Goal: Transaction & Acquisition: Purchase product/service

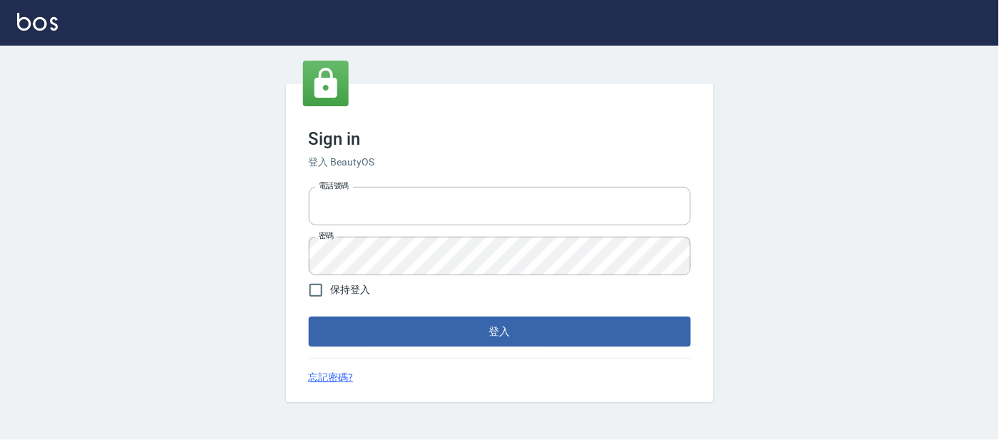
type input "25866822"
click at [441, 349] on div "Sign in 登入 BeautyOS 電話號碼 [PHONE_NUMBER] 電話號碼 密碼 密碼 保持登入 登入 忘記密碼?" at bounding box center [500, 242] width 428 height 319
click at [438, 336] on button "登入" at bounding box center [500, 332] width 382 height 30
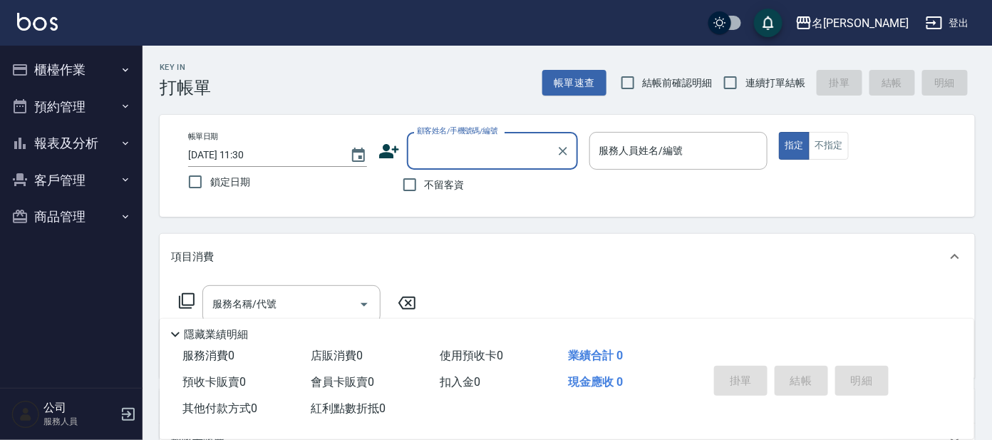
click at [493, 153] on input "顧客姓名/手機號碼/編號" at bounding box center [481, 150] width 137 height 25
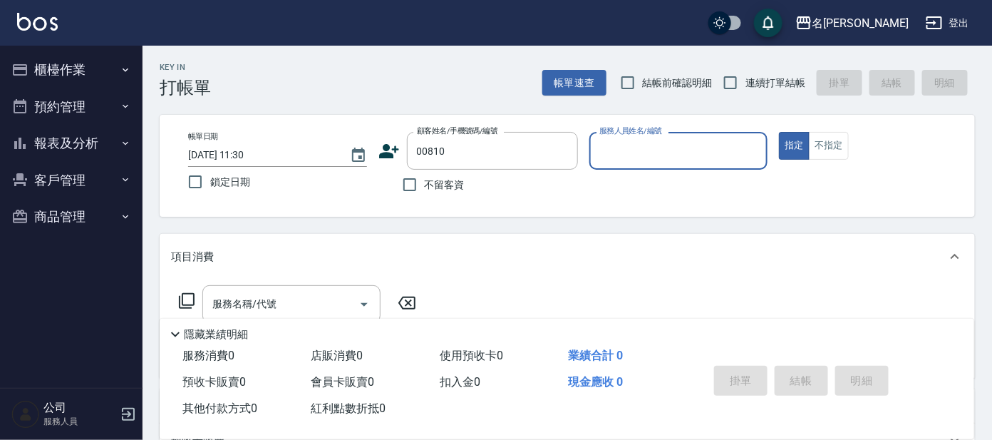
type input "[PERSON_NAME]/0932255682/00810"
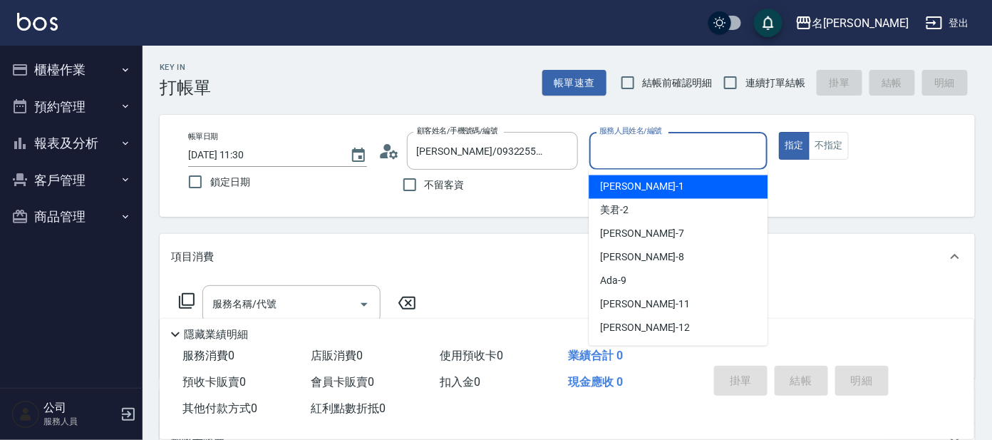
click at [718, 158] on input "服務人員姓名/編號" at bounding box center [679, 150] width 166 height 25
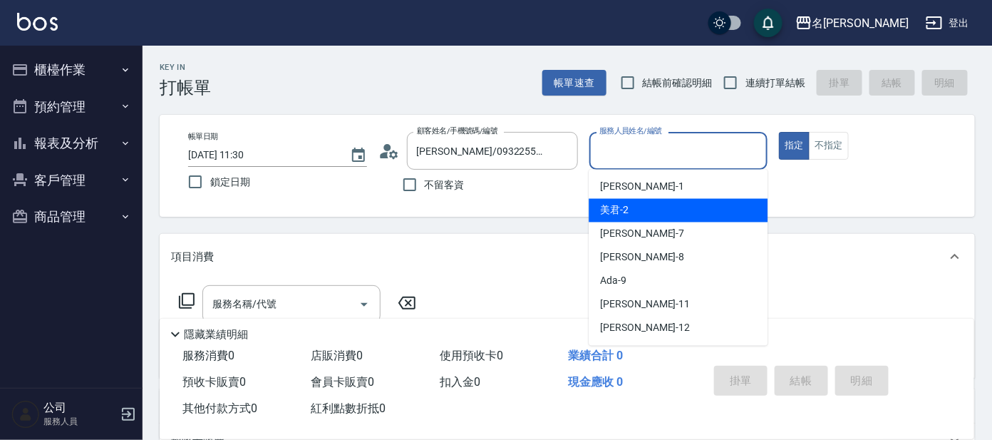
click at [694, 208] on div "美君 -2" at bounding box center [678, 211] width 179 height 24
type input "美君-2"
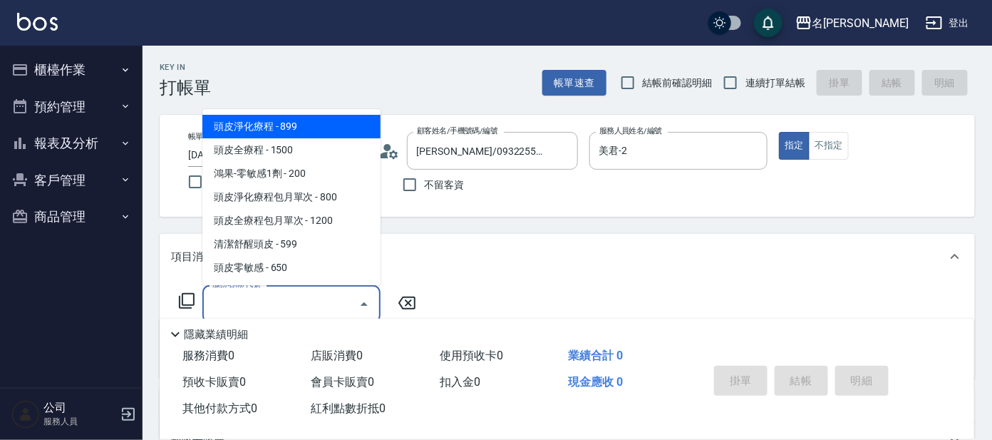
click at [294, 307] on input "服務名稱/代號" at bounding box center [281, 304] width 144 height 25
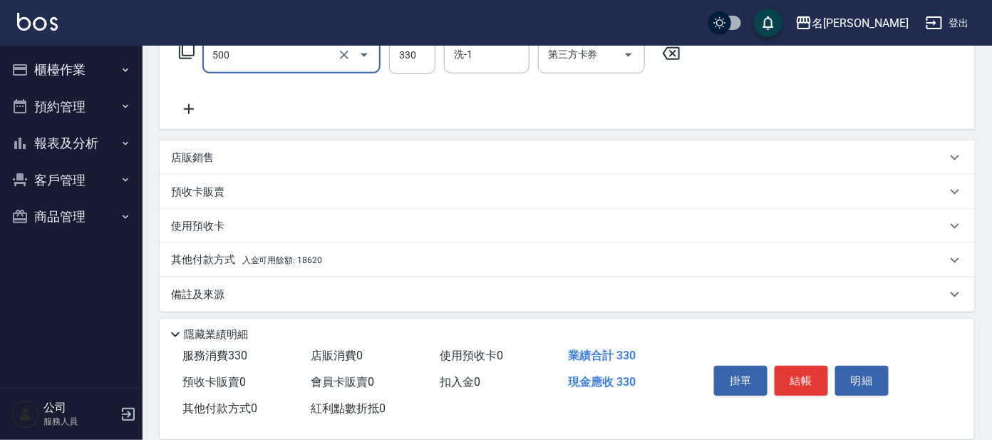
scroll to position [254, 0]
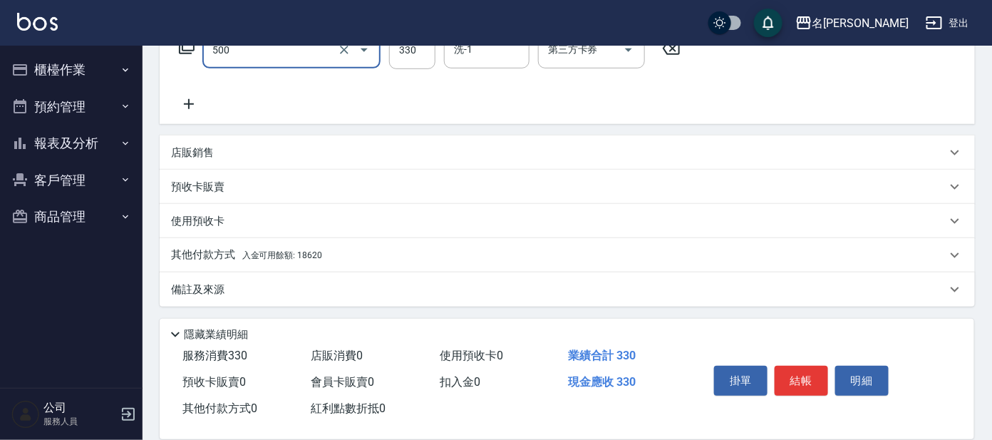
type input "高階洗髮(500)"
click at [313, 255] on span "入金可用餘額: 18620" at bounding box center [282, 255] width 80 height 10
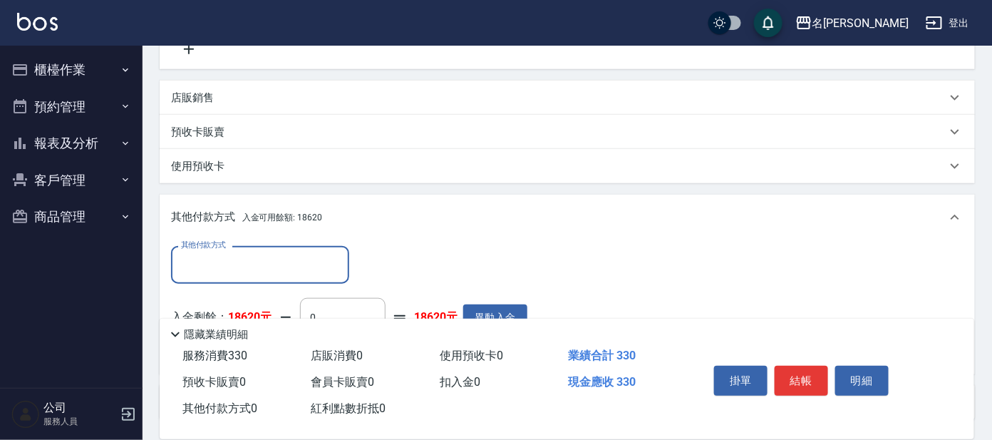
scroll to position [421, 0]
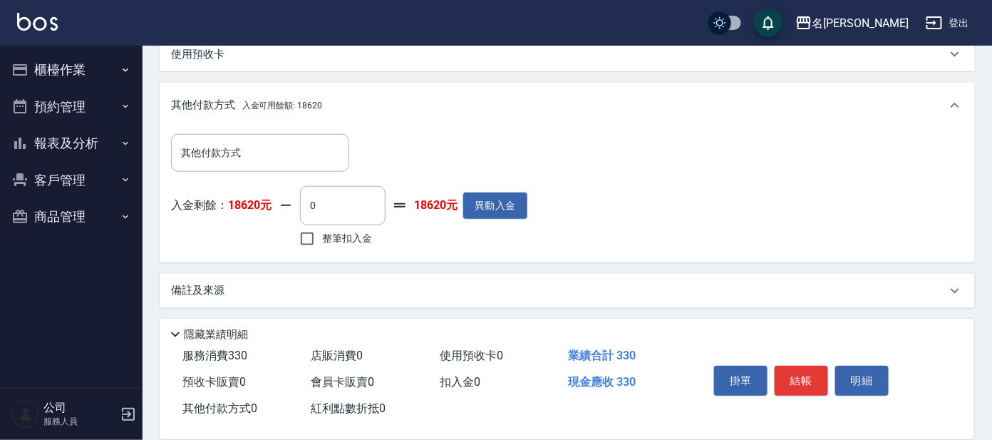
click at [323, 239] on span "整筆扣入金" at bounding box center [347, 238] width 50 height 15
click at [322, 239] on input "整筆扣入金" at bounding box center [307, 239] width 30 height 30
checkbox input "true"
type input "330"
click at [783, 376] on button "結帳" at bounding box center [801, 381] width 53 height 30
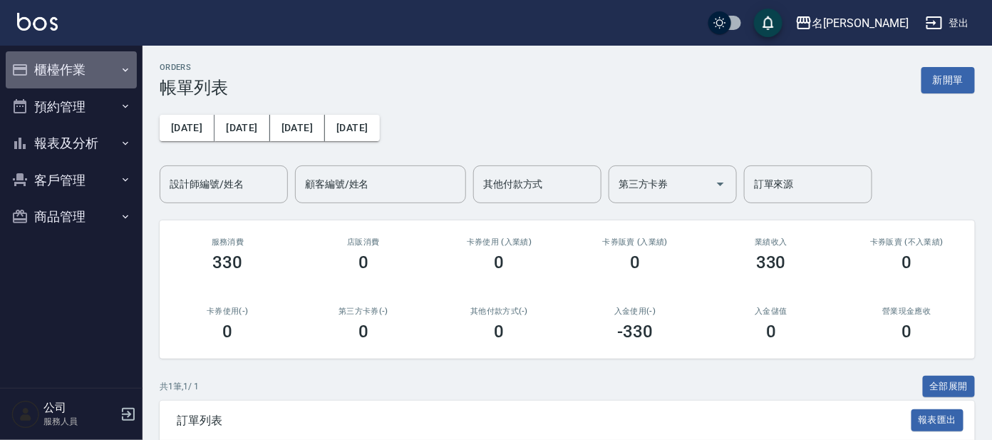
click at [91, 78] on button "櫃檯作業" at bounding box center [71, 69] width 131 height 37
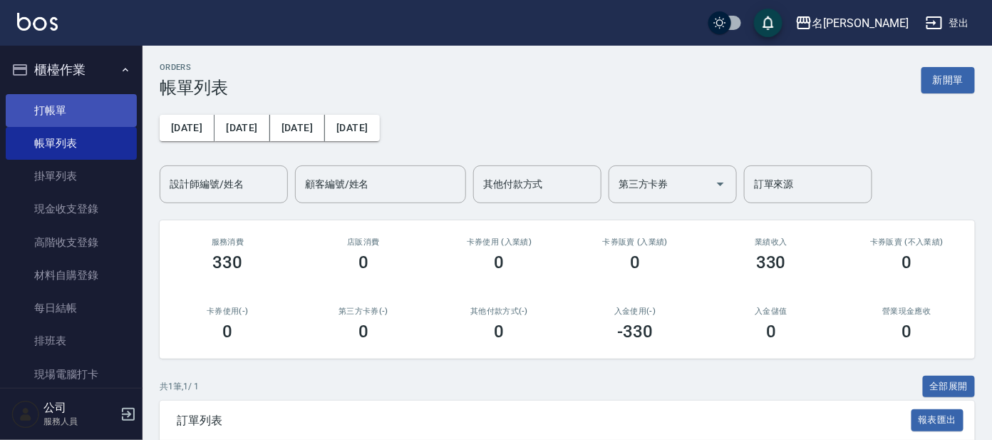
click at [92, 105] on link "打帳單" at bounding box center [71, 110] width 131 height 33
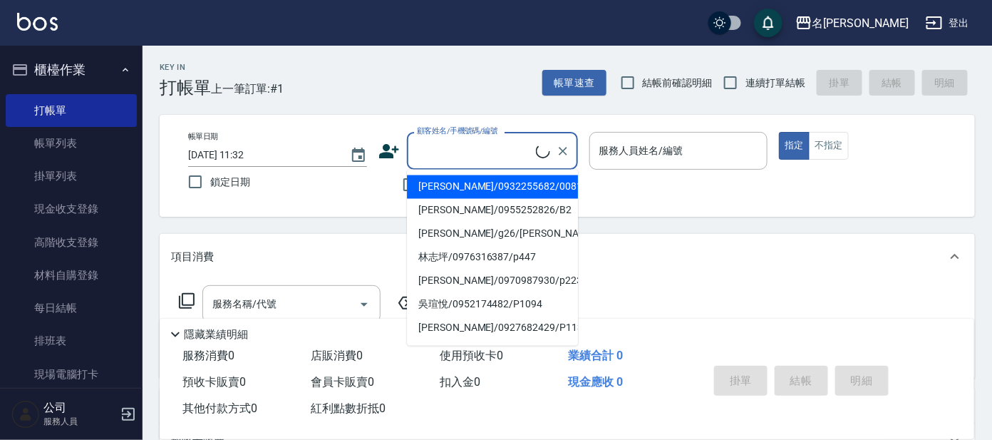
click at [470, 140] on input "顧客姓名/手機號碼/編號" at bounding box center [474, 150] width 123 height 25
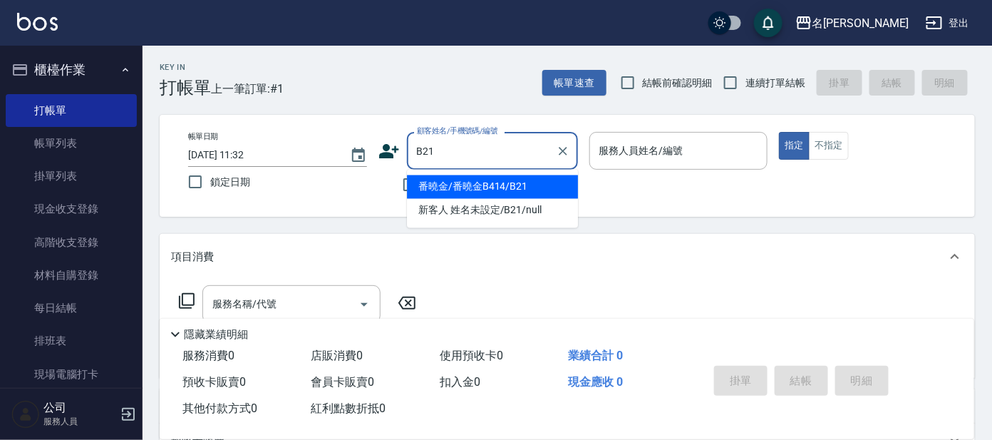
type input "番曉金/番曉金B414/B21"
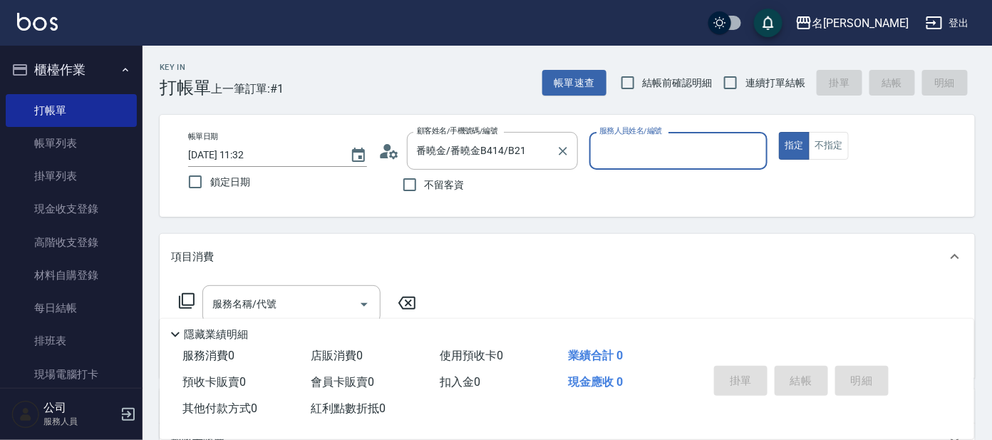
type input "美君-2"
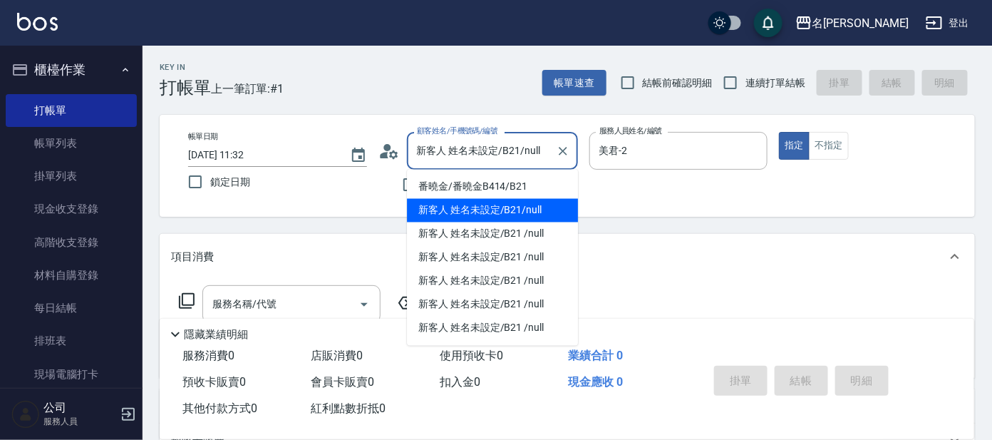
click at [475, 144] on input "新客人 姓名未設定/B21/null" at bounding box center [481, 150] width 137 height 25
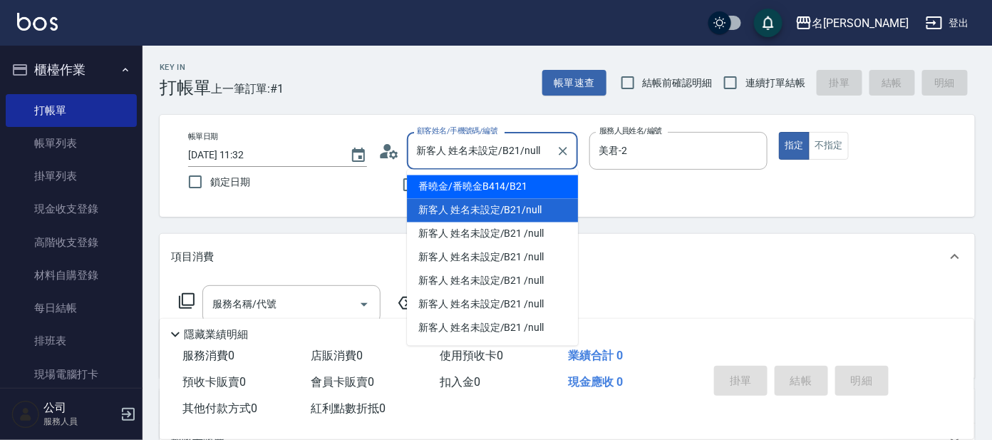
click at [491, 186] on li "番曉金/番曉金B414/B21" at bounding box center [492, 187] width 171 height 24
type input "番曉金/番曉金B414/B21"
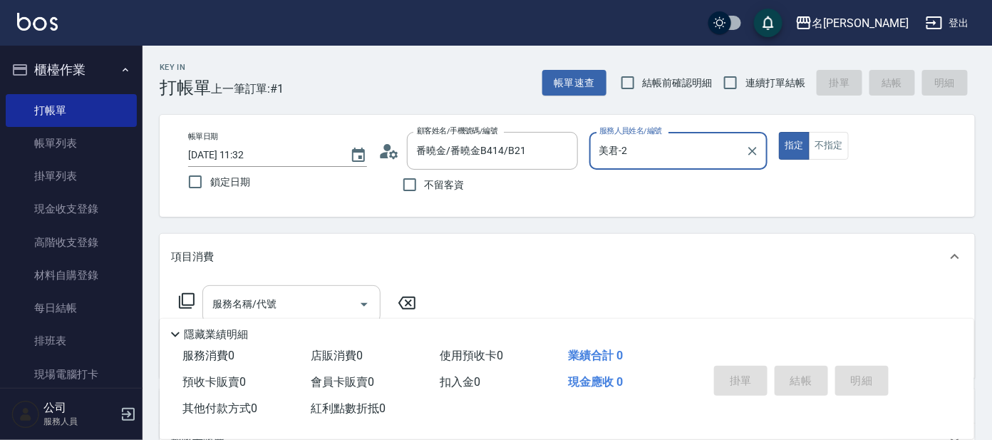
click at [312, 297] on input "服務名稱/代號" at bounding box center [281, 304] width 144 height 25
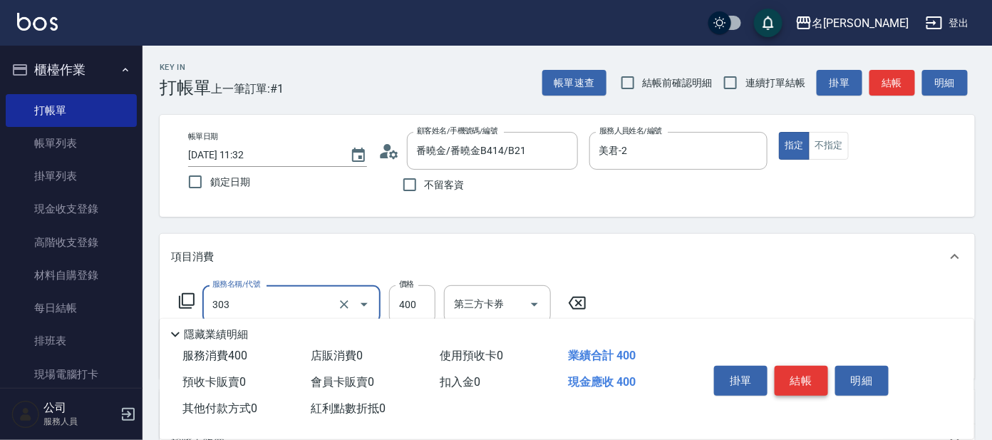
type input "剪髮C級設計師(303)"
click at [818, 379] on button "結帳" at bounding box center [801, 381] width 53 height 30
